Goal: Task Accomplishment & Management: Use online tool/utility

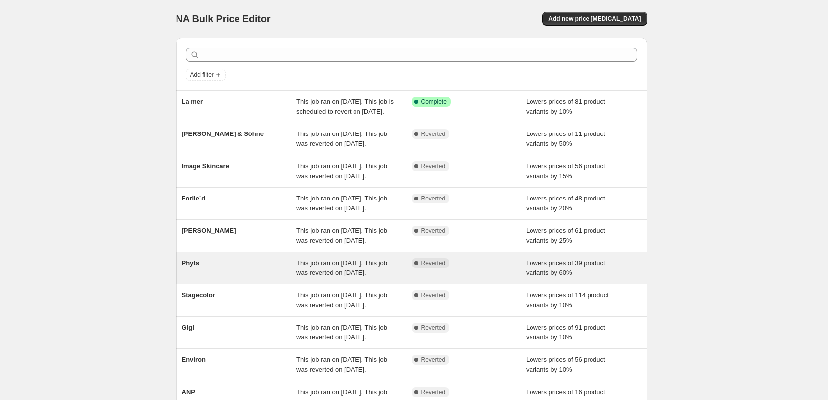
scroll to position [210, 0]
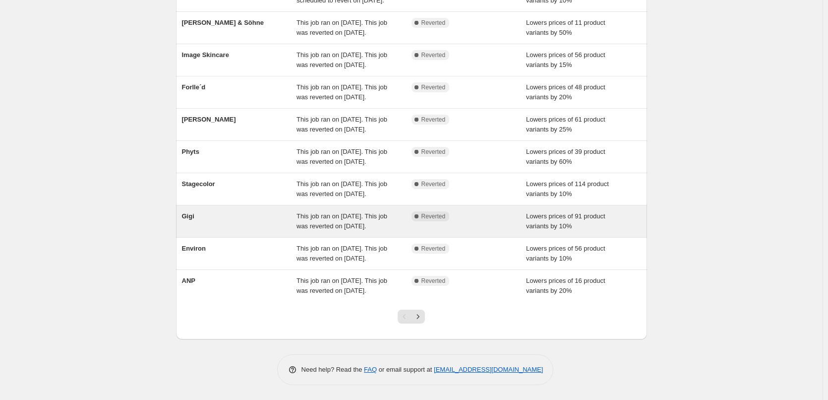
click at [192, 212] on span "Gigi" at bounding box center [188, 215] width 12 height 7
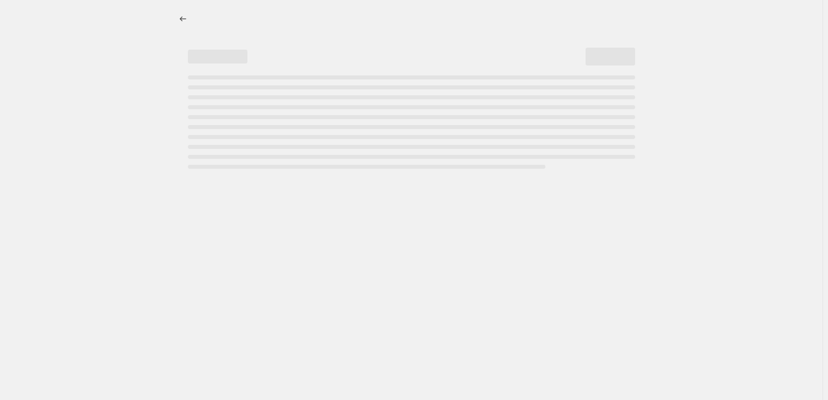
select select "percentage"
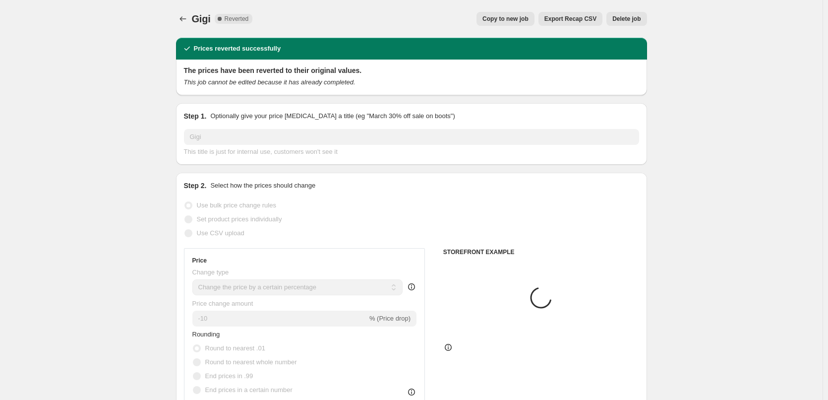
select select "vendor"
click at [532, 23] on button "Copy to new job" at bounding box center [506, 19] width 58 height 14
select select "percentage"
select select "vendor"
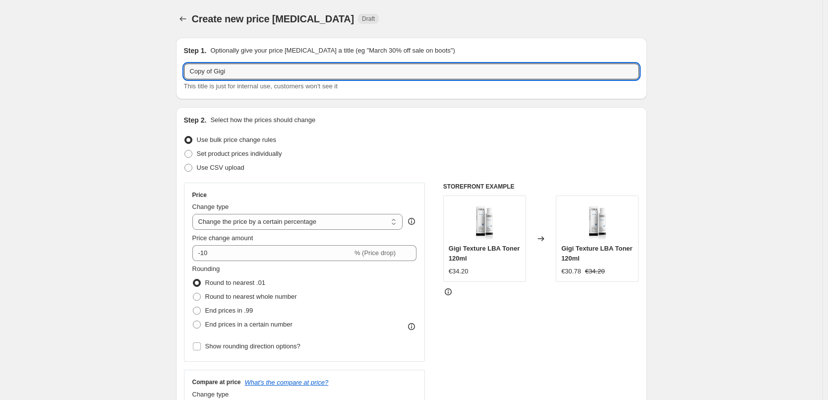
drag, startPoint x: 217, startPoint y: 71, endPoint x: 114, endPoint y: 74, distance: 103.2
click at [219, 75] on input "Copy of Gigi" at bounding box center [411, 71] width 455 height 16
drag, startPoint x: 216, startPoint y: 72, endPoint x: 141, endPoint y: 71, distance: 74.9
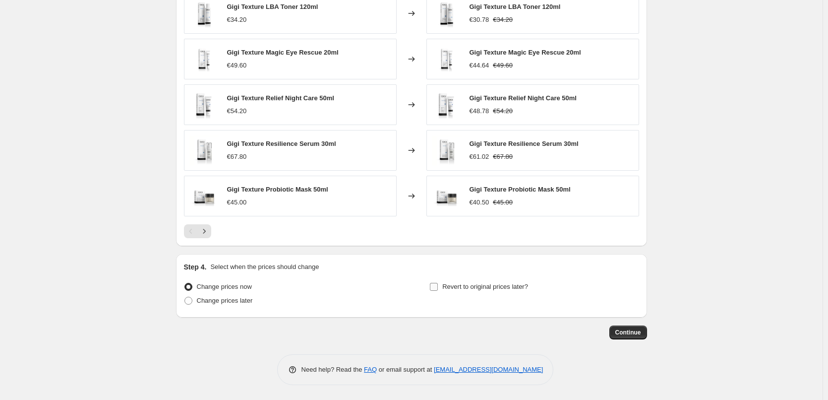
type input "Gigi"
click at [457, 289] on span "Revert to original prices later?" at bounding box center [485, 286] width 86 height 7
click at [438, 289] on input "Revert to original prices later?" at bounding box center [434, 287] width 8 height 8
checkbox input "true"
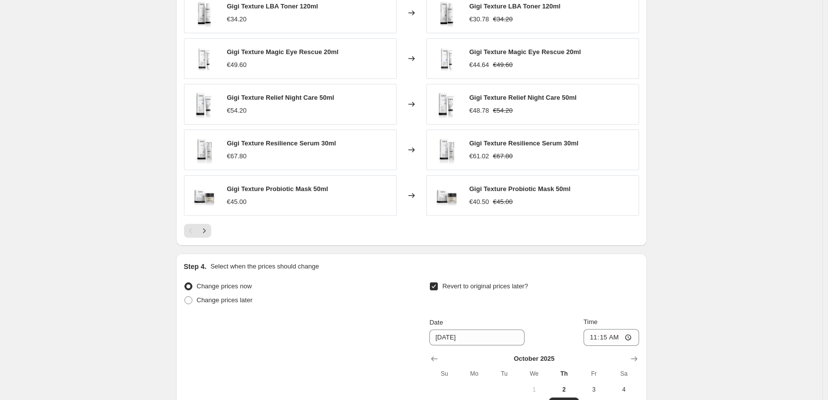
scroll to position [873, 0]
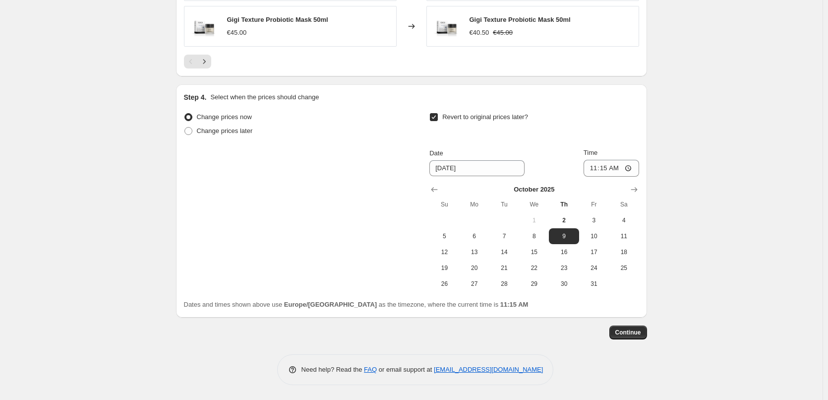
drag, startPoint x: 483, startPoint y: 237, endPoint x: 525, endPoint y: 224, distance: 43.3
click at [483, 237] on span "6" at bounding box center [475, 236] width 22 height 8
type input "[DATE]"
click at [593, 170] on input "11:15" at bounding box center [612, 168] width 56 height 17
click at [603, 168] on input "11:15" at bounding box center [612, 168] width 56 height 17
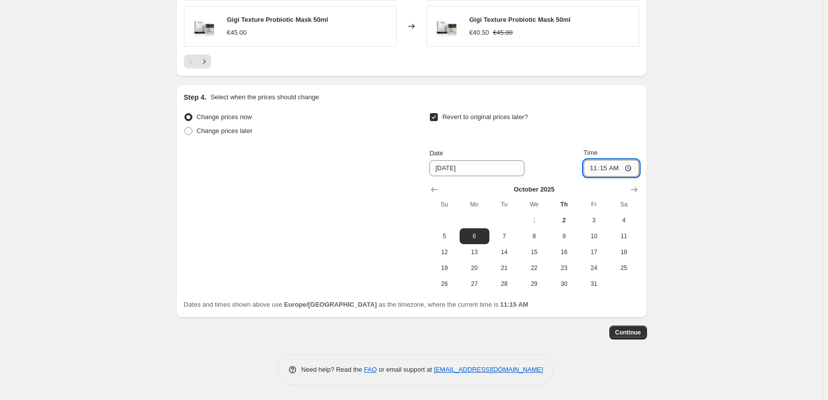
type input "11:03"
click at [596, 171] on input "00:03" at bounding box center [612, 168] width 56 height 17
click at [594, 171] on input "00:03" at bounding box center [612, 168] width 56 height 17
type input "03:00"
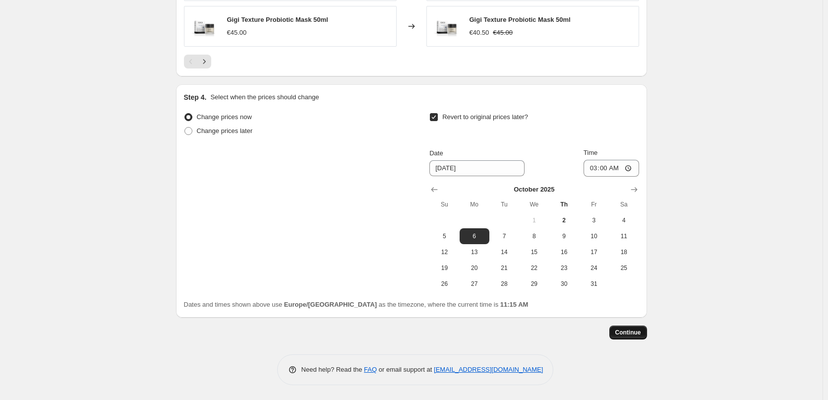
click at [634, 330] on span "Continue" at bounding box center [628, 332] width 26 height 8
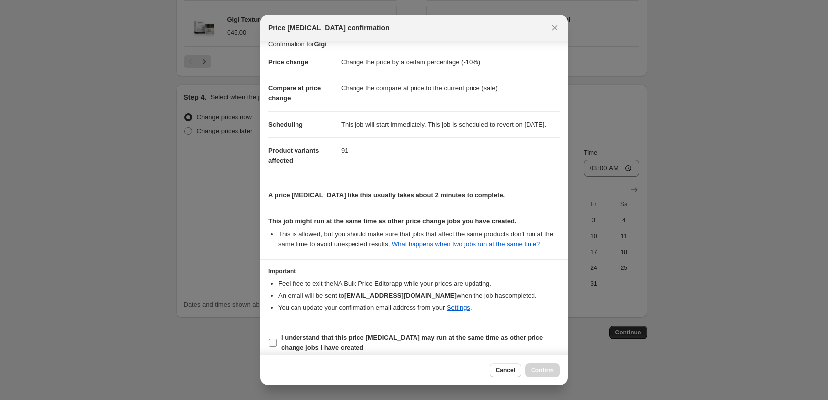
scroll to position [28, 0]
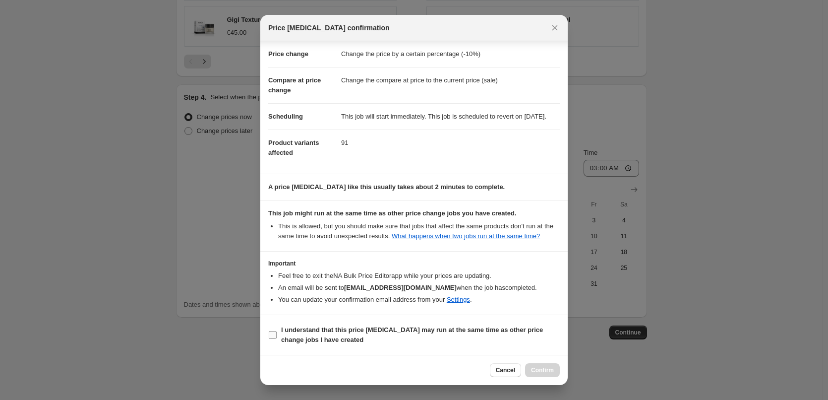
click at [300, 335] on b "I understand that this price [MEDICAL_DATA] may run at the same time as other p…" at bounding box center [412, 334] width 262 height 17
click at [277, 335] on input "I understand that this price [MEDICAL_DATA] may run at the same time as other p…" at bounding box center [273, 335] width 8 height 8
checkbox input "true"
click at [529, 374] on button "Confirm" at bounding box center [542, 370] width 35 height 14
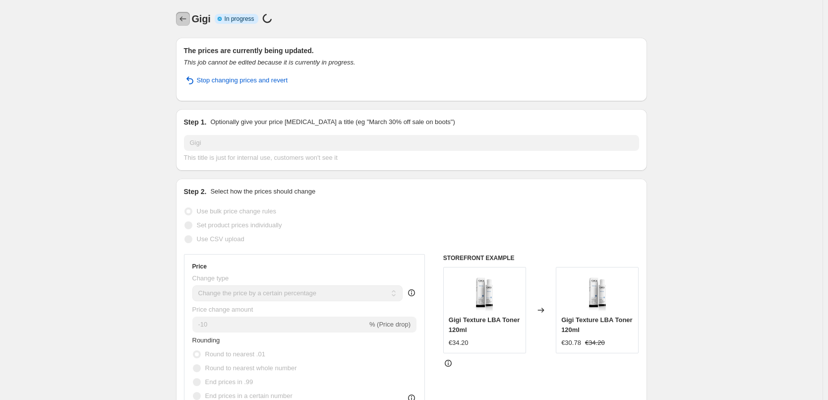
click at [188, 22] on icon "Price change jobs" at bounding box center [183, 19] width 10 height 10
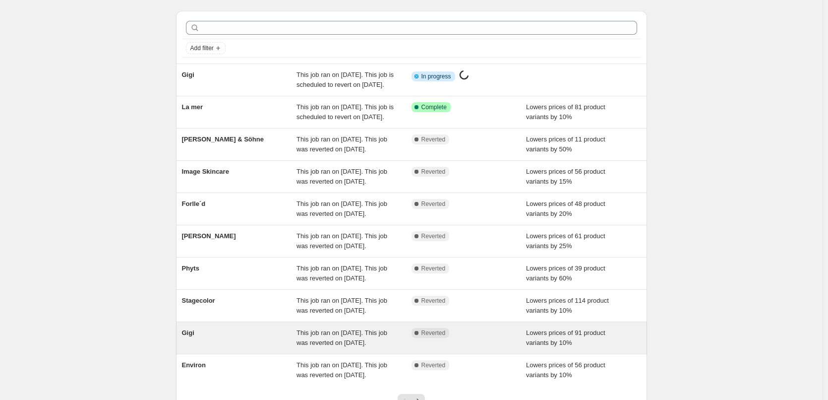
scroll to position [149, 0]
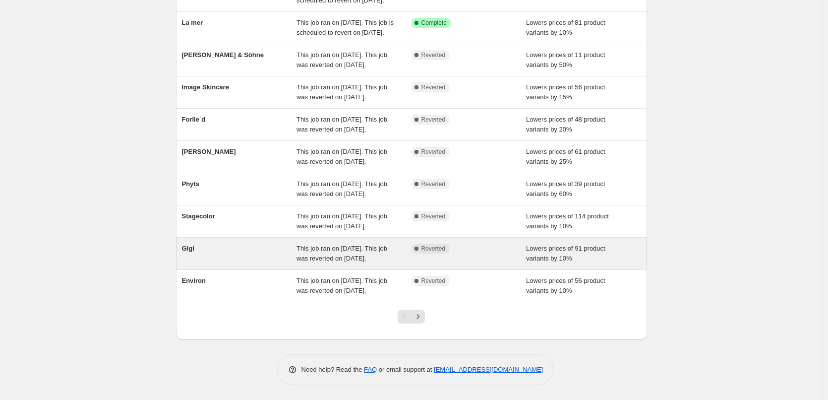
click at [193, 263] on div "Gigi" at bounding box center [239, 253] width 115 height 20
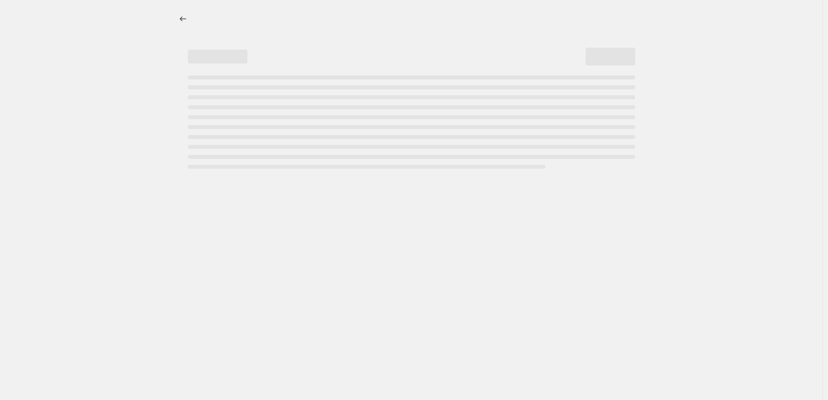
select select "percentage"
select select "vendor"
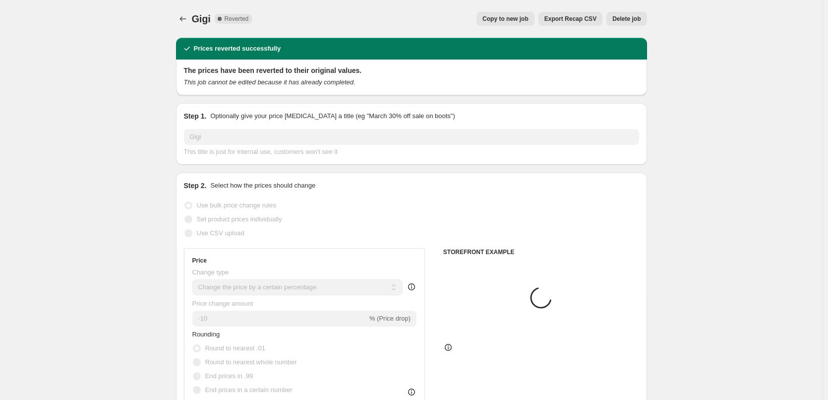
click at [632, 17] on span "Delete job" at bounding box center [626, 19] width 28 height 8
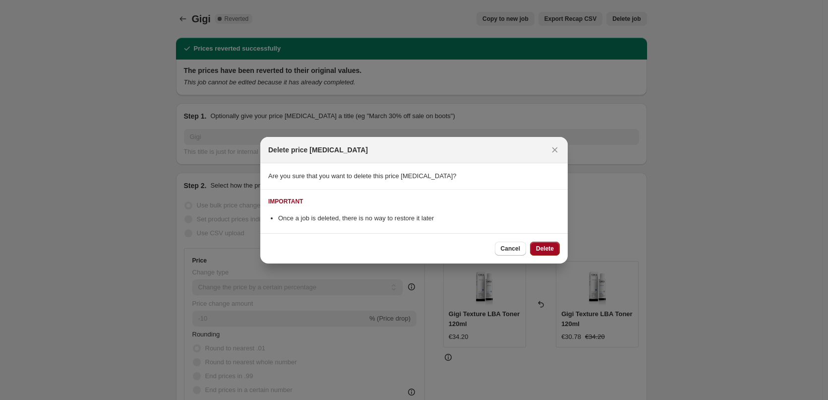
click at [544, 248] on span "Delete" at bounding box center [545, 248] width 18 height 8
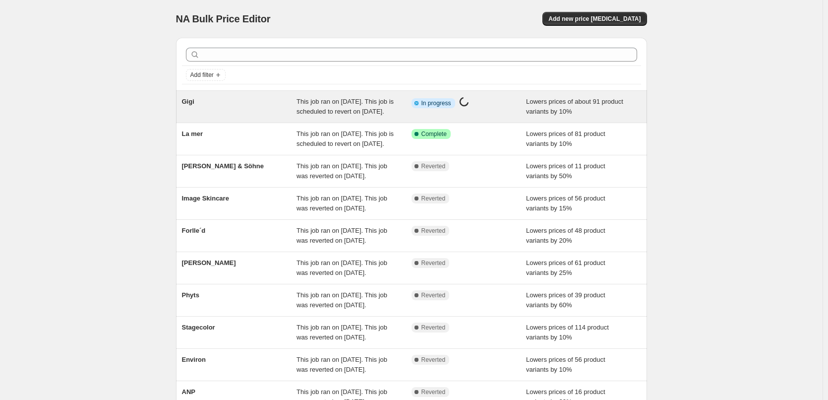
click at [204, 99] on div "Gigi" at bounding box center [239, 107] width 115 height 20
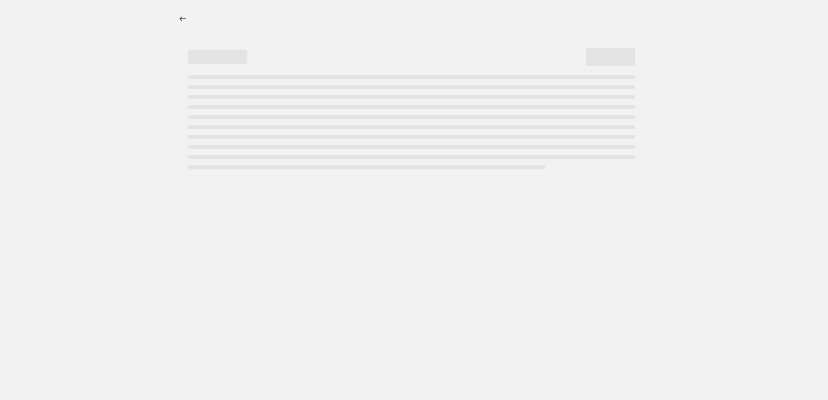
select select "percentage"
select select "vendor"
select select "percentage"
select select "vendor"
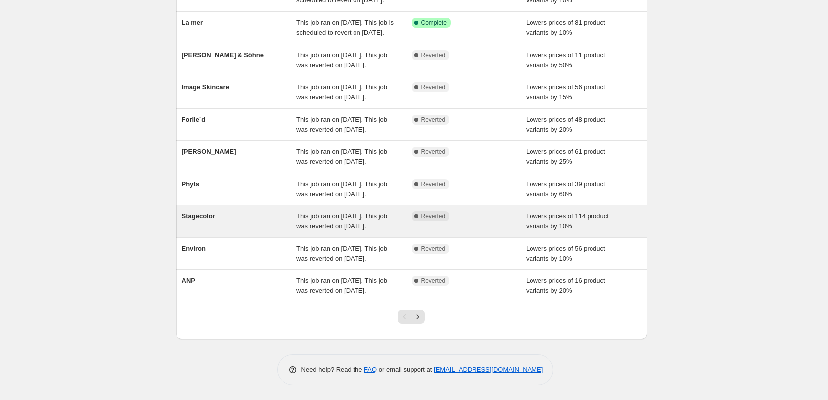
scroll to position [149, 0]
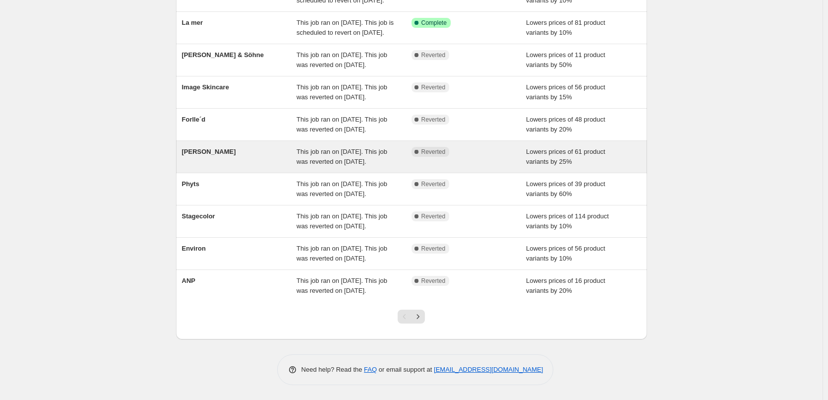
click at [187, 173] on div "Dr. Eckstein This job ran on October 1, 2025. This job was reverted on October …" at bounding box center [411, 157] width 471 height 32
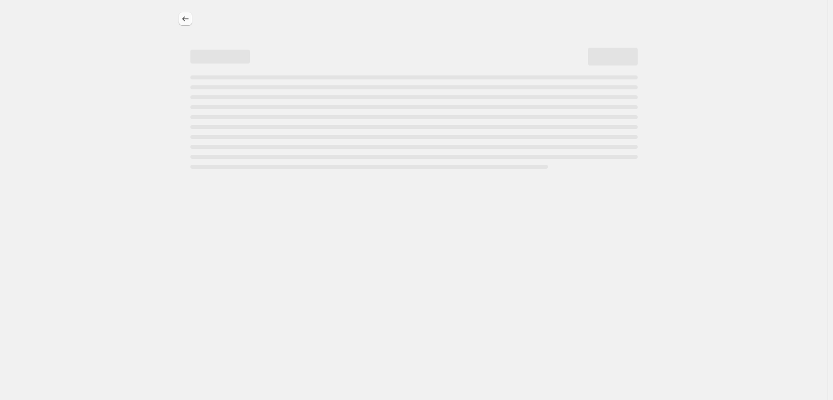
click at [186, 20] on icon "Price change jobs" at bounding box center [185, 19] width 10 height 10
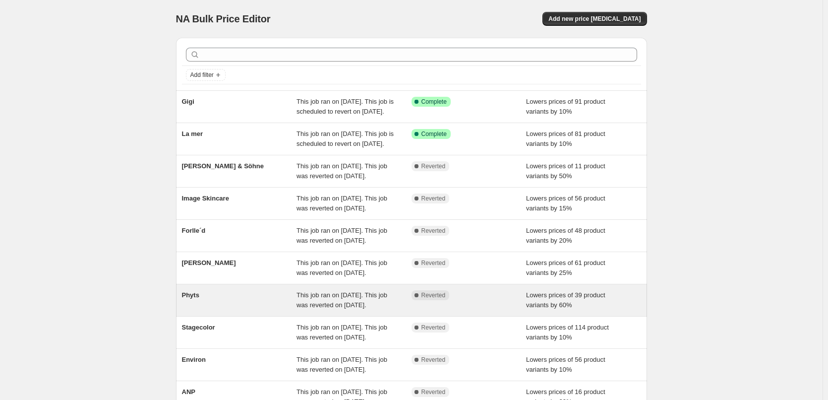
click at [193, 299] on span "Phyts" at bounding box center [190, 294] width 17 height 7
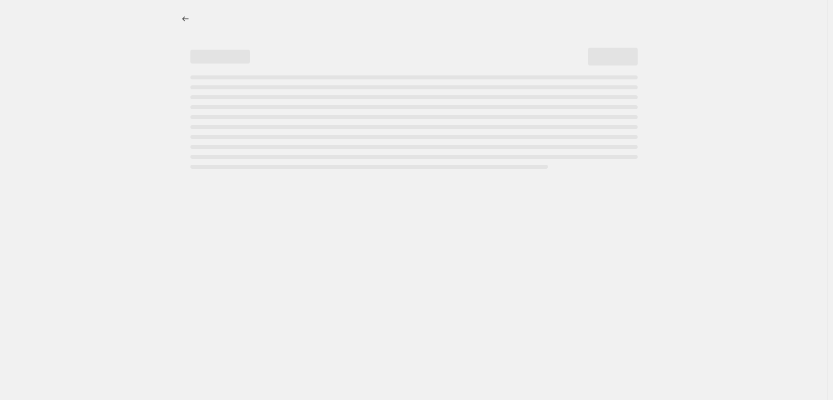
select select "percentage"
select select "vendor"
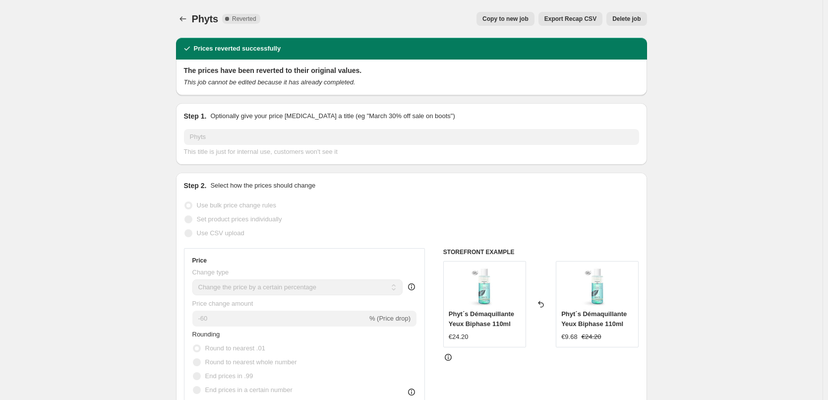
click at [510, 14] on button "Copy to new job" at bounding box center [506, 19] width 58 height 14
select select "percentage"
select select "vendor"
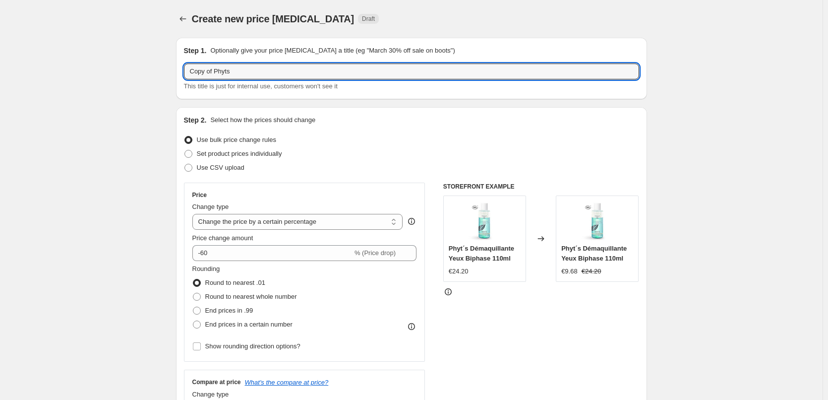
drag, startPoint x: 218, startPoint y: 72, endPoint x: 120, endPoint y: 64, distance: 98.5
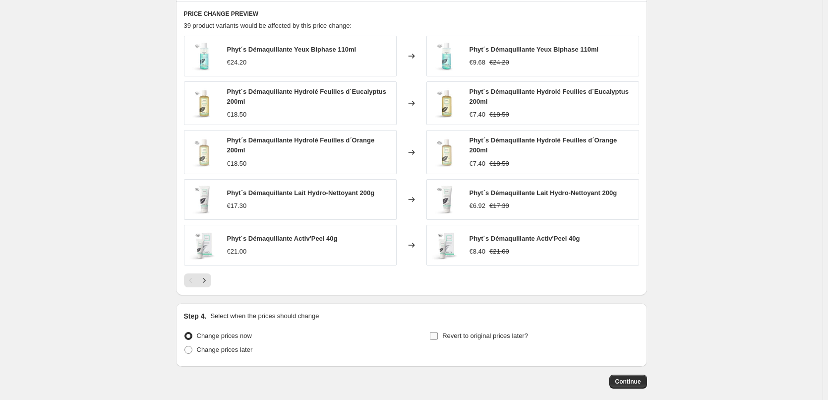
type input "Phyts"
click at [496, 337] on span "Revert to original prices later?" at bounding box center [485, 335] width 86 height 7
click at [438, 337] on input "Revert to original prices later?" at bounding box center [434, 336] width 8 height 8
checkbox input "true"
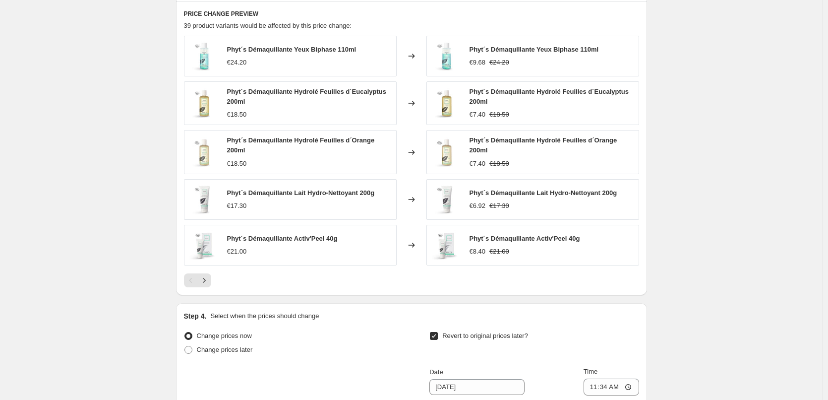
scroll to position [859, 0]
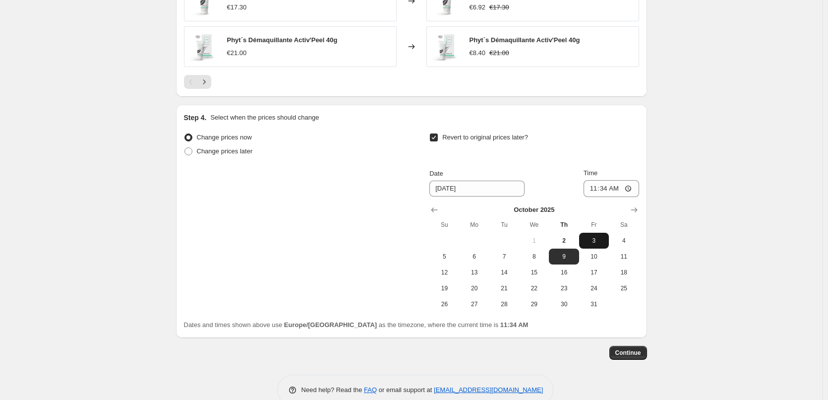
click at [599, 245] on button "3" at bounding box center [594, 241] width 30 height 16
type input "10/3/2025"
click at [594, 183] on input "11:34" at bounding box center [612, 188] width 56 height 17
type input "03:00"
click at [632, 351] on span "Continue" at bounding box center [628, 353] width 26 height 8
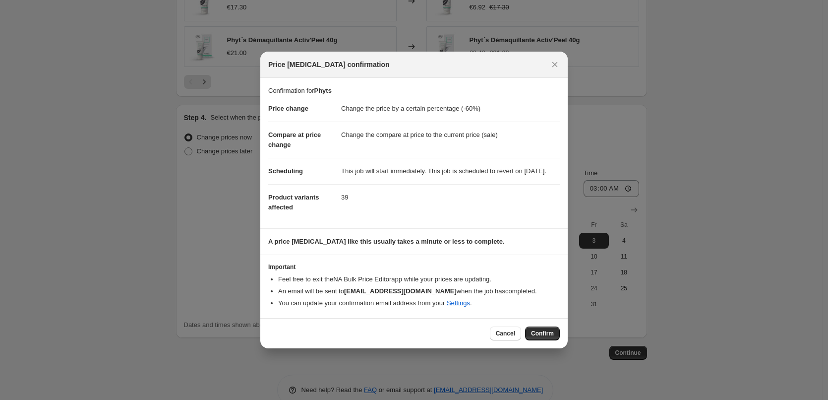
click at [630, 282] on div at bounding box center [414, 200] width 828 height 400
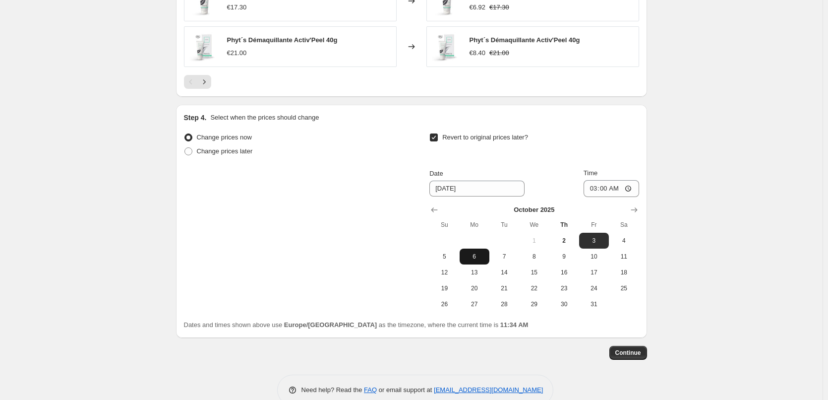
click at [471, 253] on span "6" at bounding box center [475, 256] width 22 height 8
type input "[DATE]"
click at [630, 358] on button "Continue" at bounding box center [628, 353] width 38 height 14
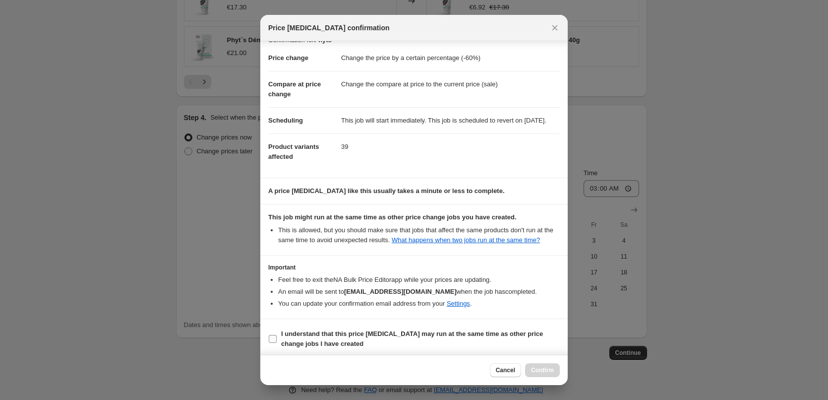
scroll to position [28, 0]
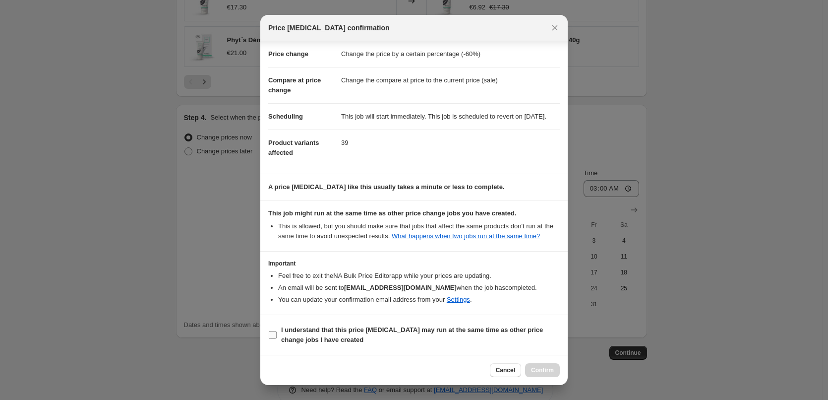
click at [362, 328] on b "I understand that this price [MEDICAL_DATA] may run at the same time as other p…" at bounding box center [412, 334] width 262 height 17
click at [277, 331] on input "I understand that this price [MEDICAL_DATA] may run at the same time as other p…" at bounding box center [273, 335] width 8 height 8
checkbox input "true"
click at [533, 364] on button "Confirm" at bounding box center [542, 370] width 35 height 14
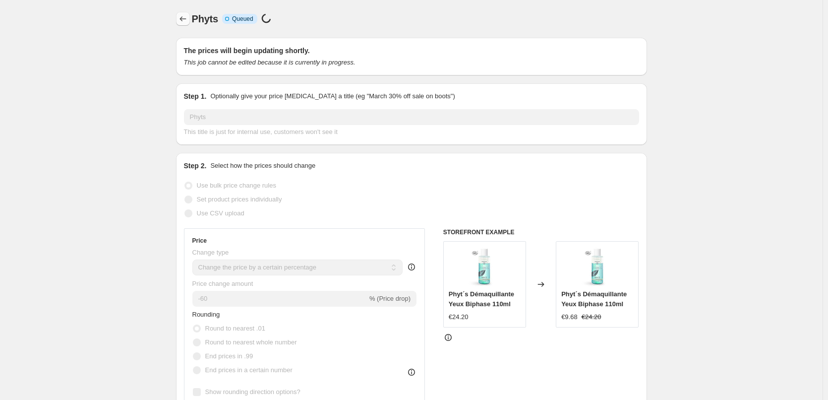
click at [184, 21] on icon "Price change jobs" at bounding box center [183, 19] width 10 height 10
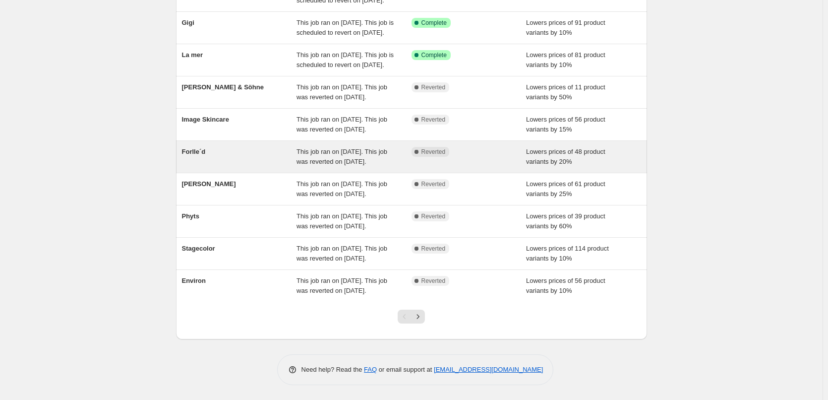
scroll to position [198, 0]
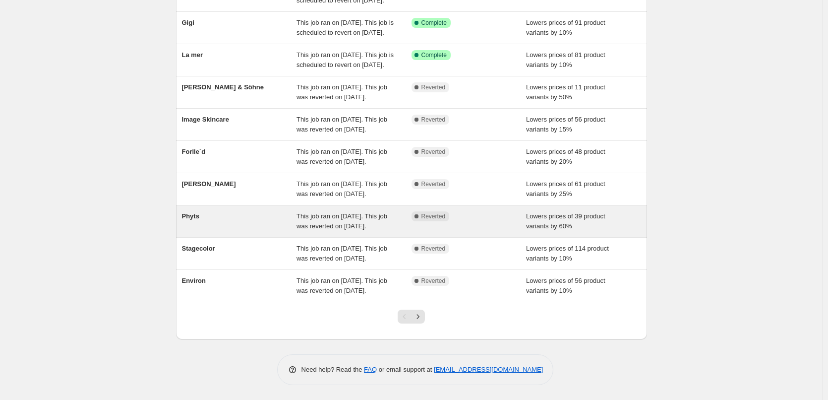
click at [201, 211] on div "Phyts" at bounding box center [239, 221] width 115 height 20
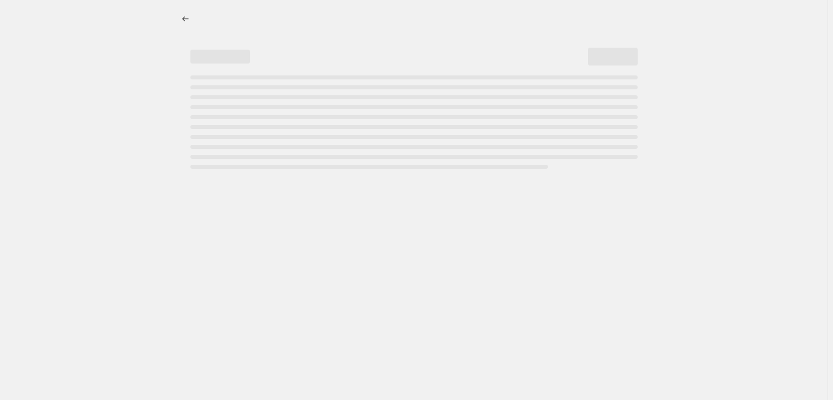
select select "percentage"
select select "vendor"
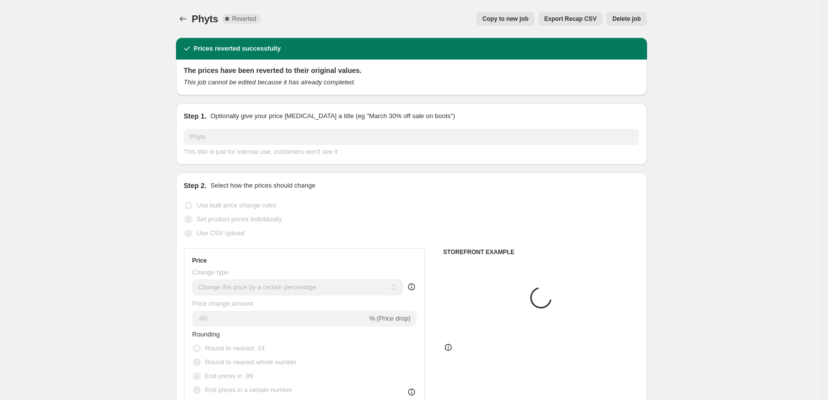
click at [623, 18] on span "Delete job" at bounding box center [626, 19] width 28 height 8
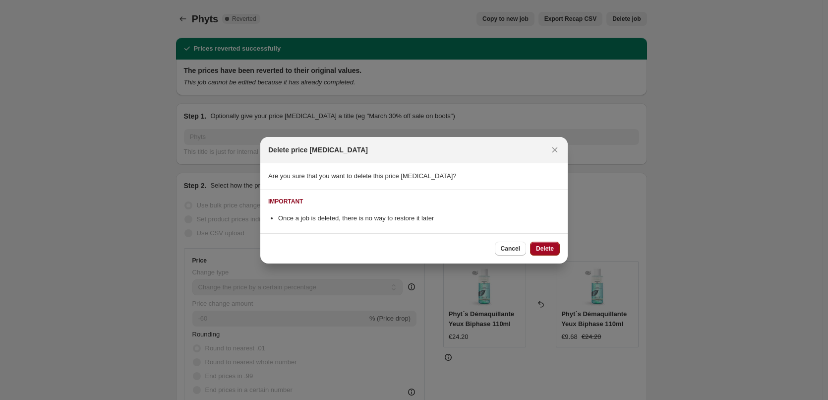
click at [541, 245] on span "Delete" at bounding box center [545, 248] width 18 height 8
